Goal: Task Accomplishment & Management: Use online tool/utility

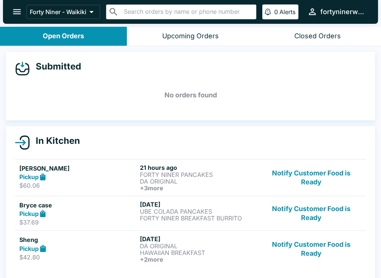
click at [328, 172] on button "Notify Customer Food is Ready" at bounding box center [311, 178] width 101 height 28
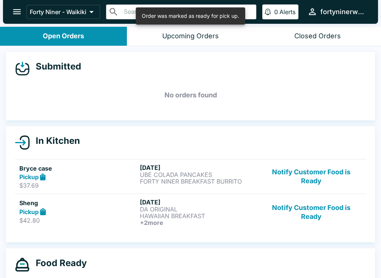
click at [323, 176] on button "Notify Customer Food is Ready" at bounding box center [311, 177] width 101 height 26
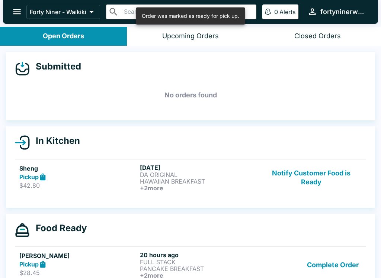
click at [330, 176] on button "Notify Customer Food is Ready" at bounding box center [311, 178] width 101 height 28
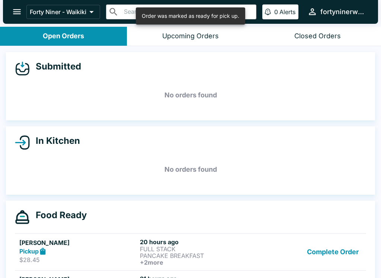
click at [336, 248] on button "Complete Order" at bounding box center [333, 252] width 58 height 28
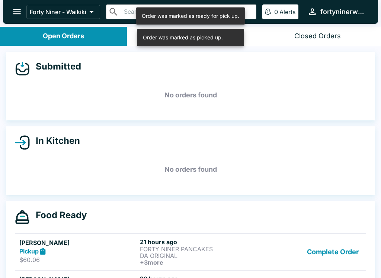
click at [335, 240] on button "Complete Order" at bounding box center [333, 252] width 58 height 28
click at [337, 250] on button "Complete Order" at bounding box center [333, 252] width 58 height 28
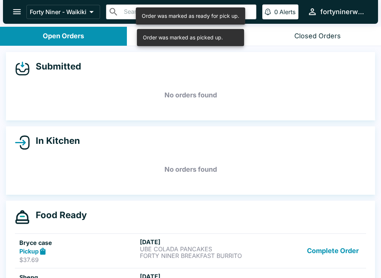
click at [337, 250] on button "Complete Order" at bounding box center [333, 251] width 58 height 26
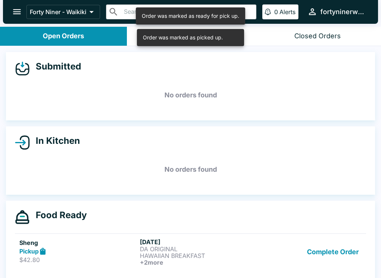
click at [339, 253] on button "Complete Order" at bounding box center [333, 252] width 58 height 28
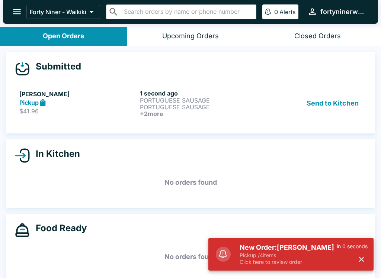
click at [278, 116] on div "Send to Kitchen" at bounding box center [311, 104] width 101 height 28
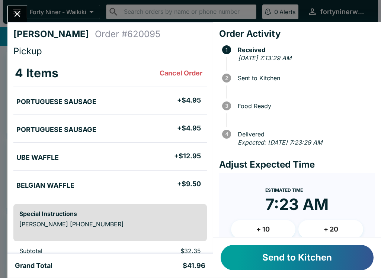
click at [308, 258] on button "Send to Kitchen" at bounding box center [296, 257] width 153 height 25
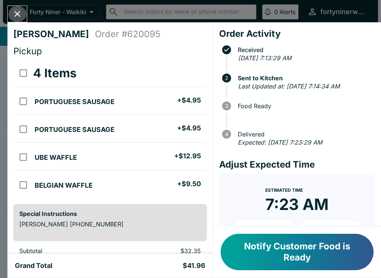
click at [21, 18] on icon "Close" at bounding box center [17, 14] width 10 height 10
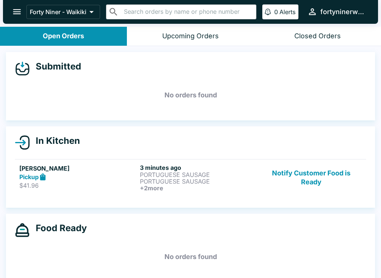
click at [319, 189] on button "Notify Customer Food is Ready" at bounding box center [311, 178] width 101 height 28
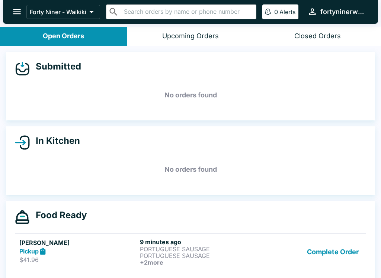
click at [329, 256] on button "Complete Order" at bounding box center [333, 252] width 58 height 28
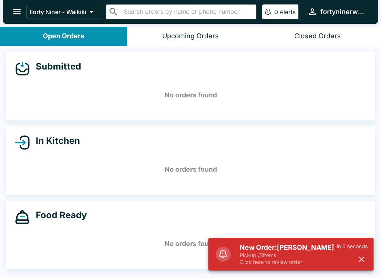
click at [291, 258] on p "Pickup / 3 items" at bounding box center [287, 255] width 97 height 7
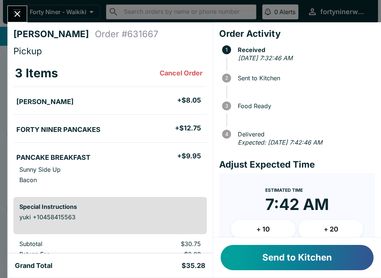
click at [287, 275] on div "Send to Kitchen" at bounding box center [297, 257] width 168 height 40
click at [339, 260] on button "Send to Kitchen" at bounding box center [296, 257] width 153 height 25
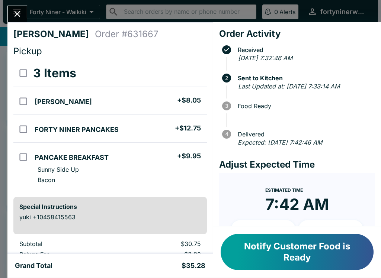
click at [22, 19] on button "Close" at bounding box center [17, 14] width 19 height 16
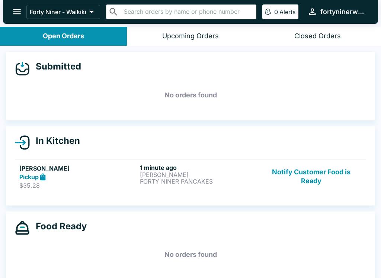
click at [310, 187] on button "Notify Customer Food is Ready" at bounding box center [311, 177] width 101 height 26
